Goal: Use online tool/utility: Utilize a website feature to perform a specific function

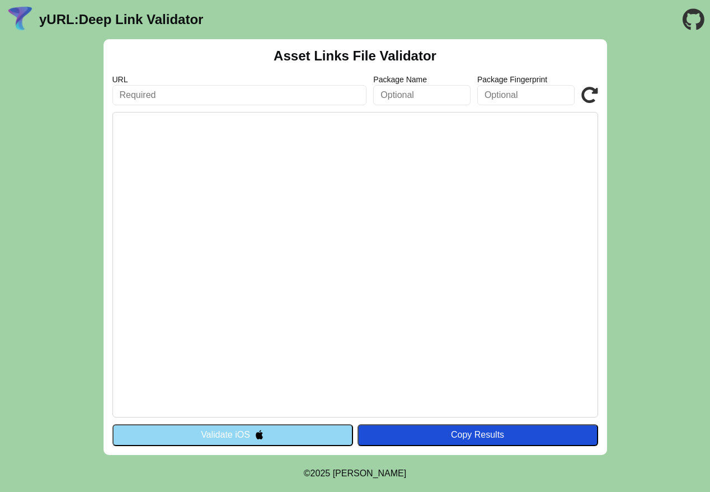
click at [287, 95] on input "text" at bounding box center [239, 95] width 254 height 20
paste input "[URL][DOMAIN_NAME]"
type input "https://fratfunds.icodestaging.in/"
click at [256, 430] on img at bounding box center [259, 434] width 10 height 10
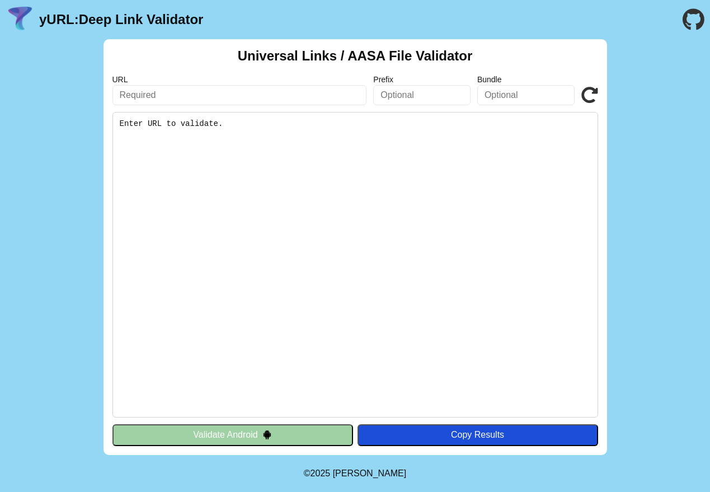
click at [305, 100] on input "text" at bounding box center [239, 95] width 254 height 20
paste input "[URL][DOMAIN_NAME]"
type input "[URL][DOMAIN_NAME]"
click at [263, 438] on img at bounding box center [267, 434] width 10 height 10
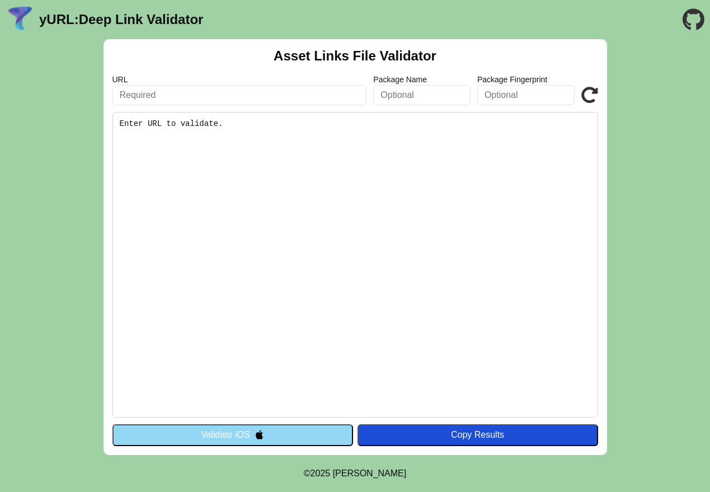
click at [329, 93] on input "text" at bounding box center [239, 95] width 254 height 20
click at [584, 94] on icon at bounding box center [589, 95] width 17 height 17
click at [288, 93] on input "text" at bounding box center [239, 95] width 254 height 20
paste input "[URL][DOMAIN_NAME]"
type input "[URL][DOMAIN_NAME]"
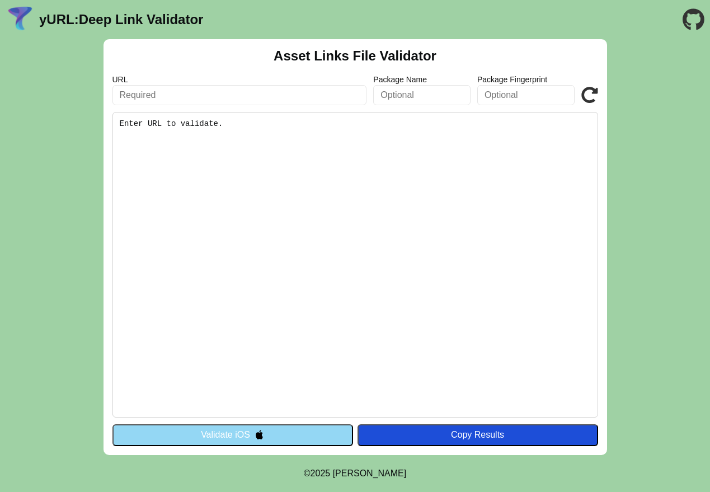
click at [244, 93] on input "text" at bounding box center [239, 95] width 254 height 20
paste input "[URL][DOMAIN_NAME]"
type input "[URL][DOMAIN_NAME]"
click at [589, 97] on icon at bounding box center [589, 95] width 17 height 17
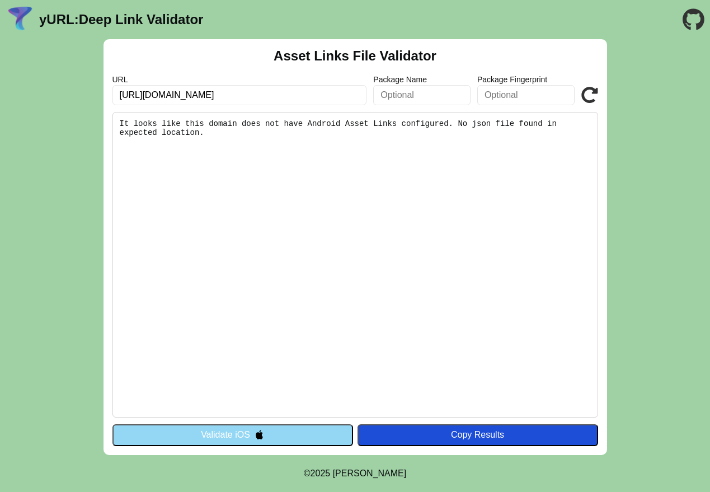
click at [249, 440] on button "Validate iOS" at bounding box center [232, 434] width 240 height 21
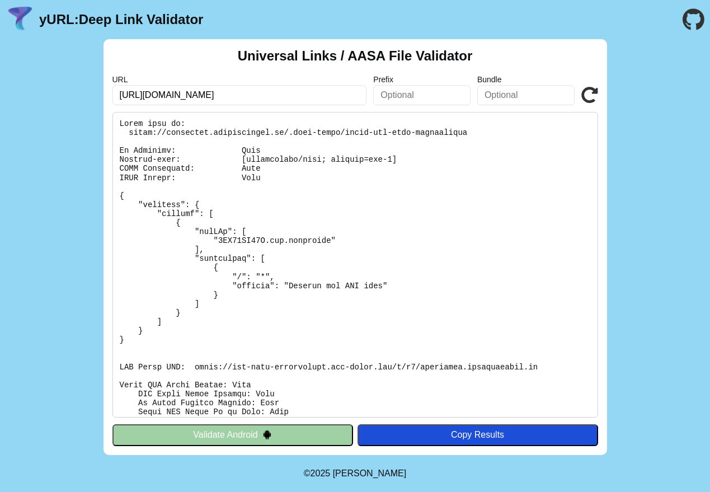
click at [243, 436] on button "Validate Android" at bounding box center [232, 434] width 240 height 21
